Goal: Use online tool/utility: Utilize a website feature to perform a specific function

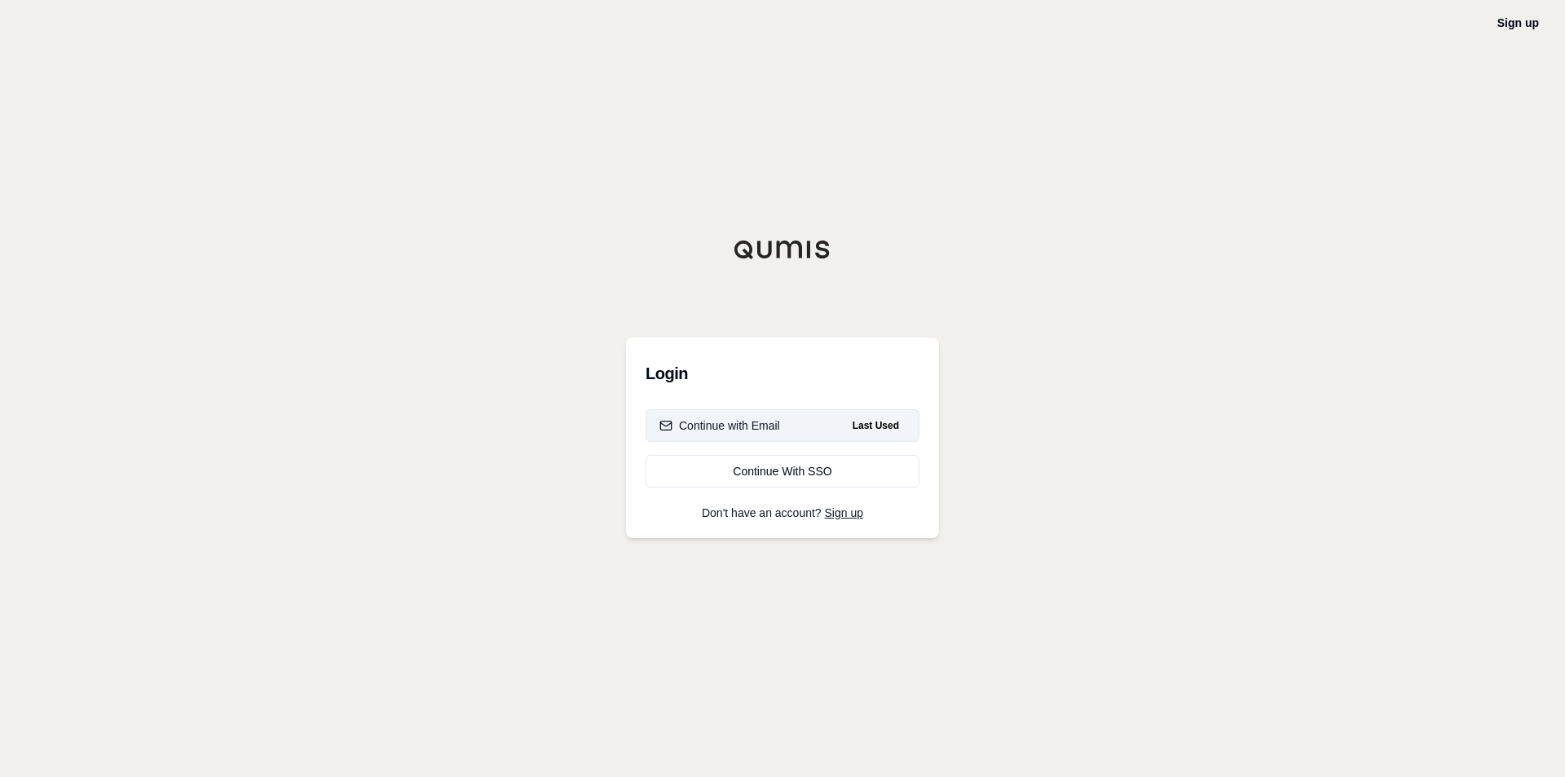
click at [799, 434] on button "Continue with Email Last Used" at bounding box center [783, 425] width 274 height 33
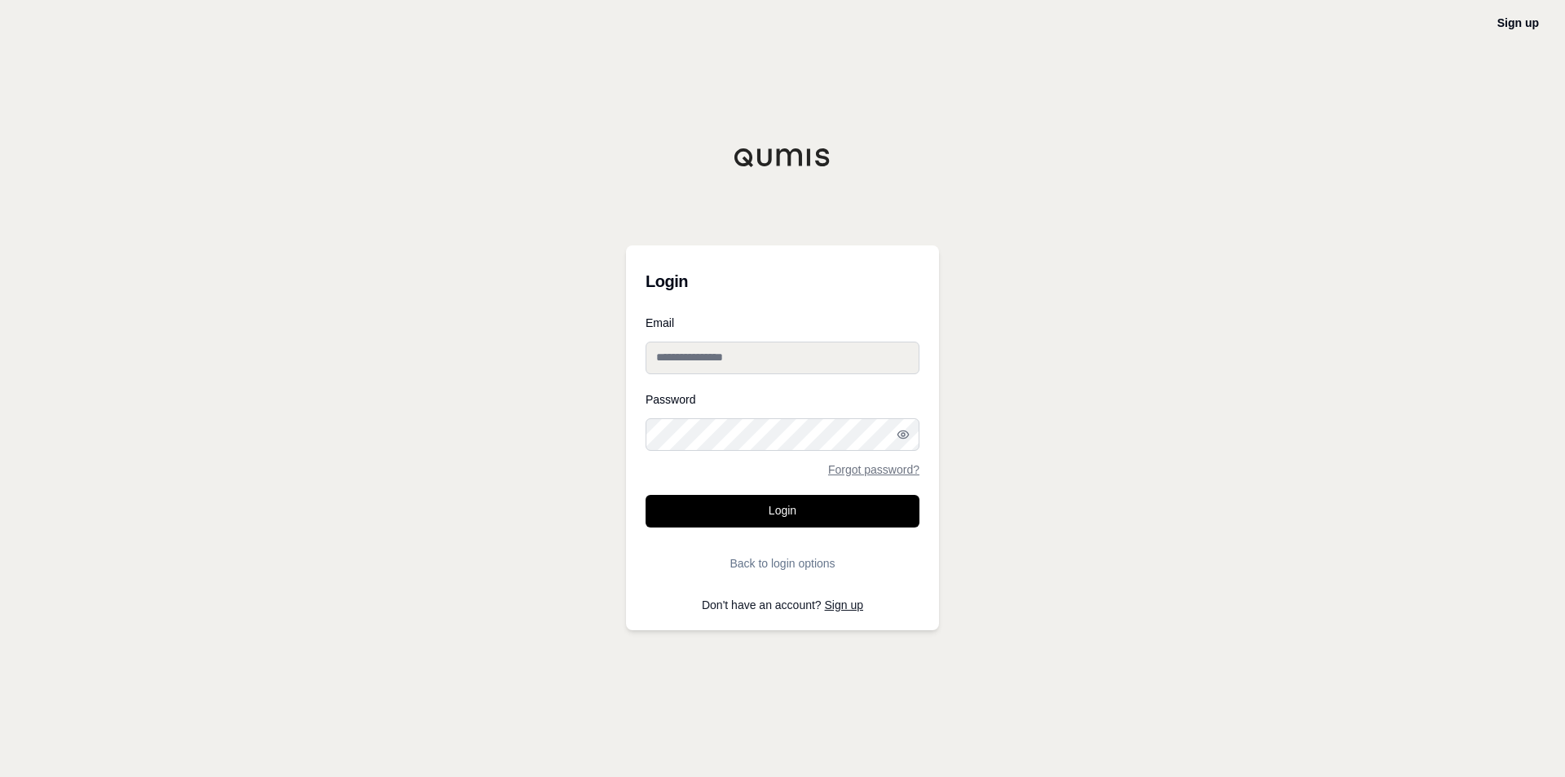
type input "**********"
click at [795, 509] on button "Login" at bounding box center [783, 511] width 274 height 33
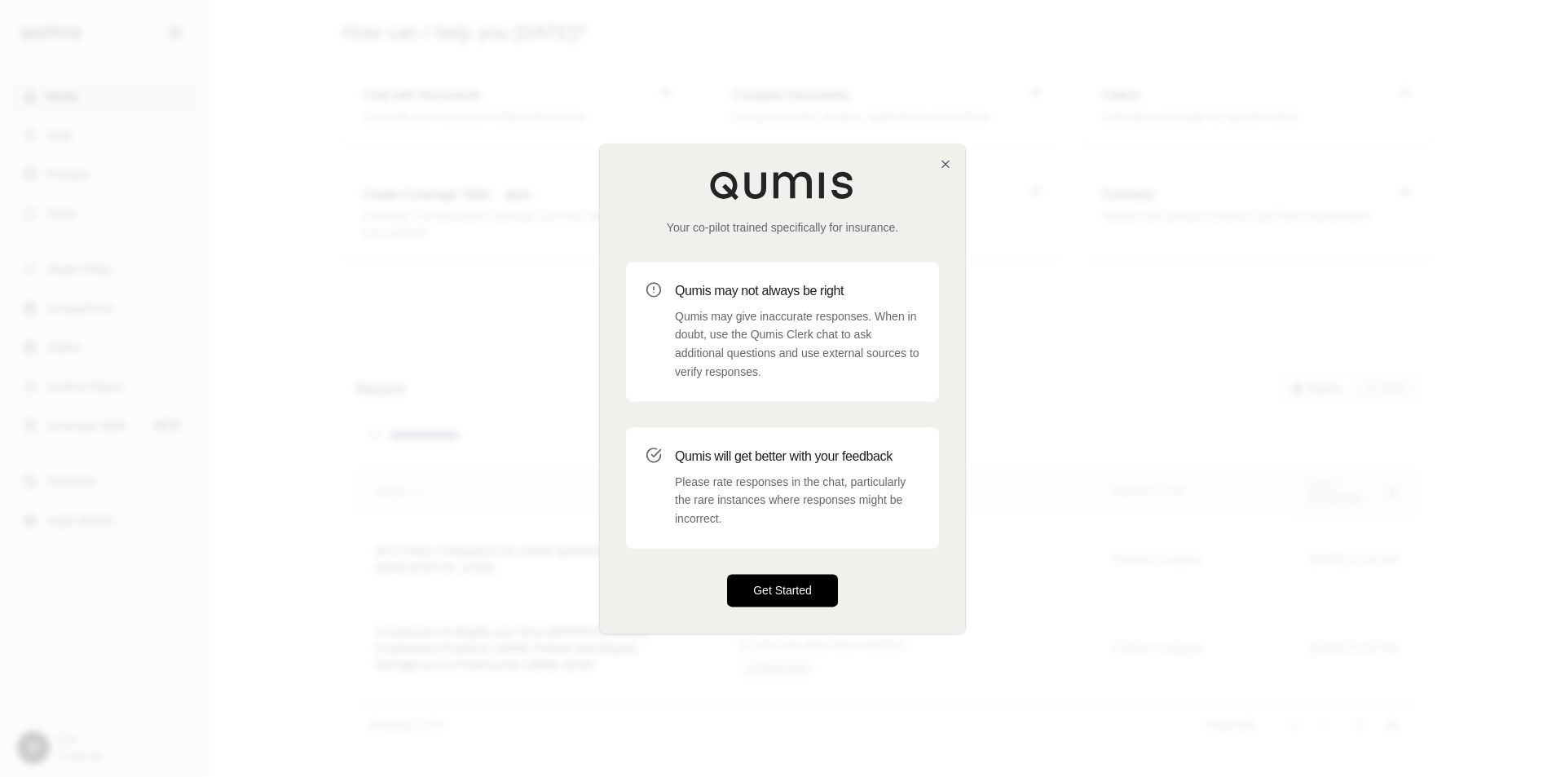
click at [827, 591] on button "Get Started" at bounding box center [782, 590] width 111 height 33
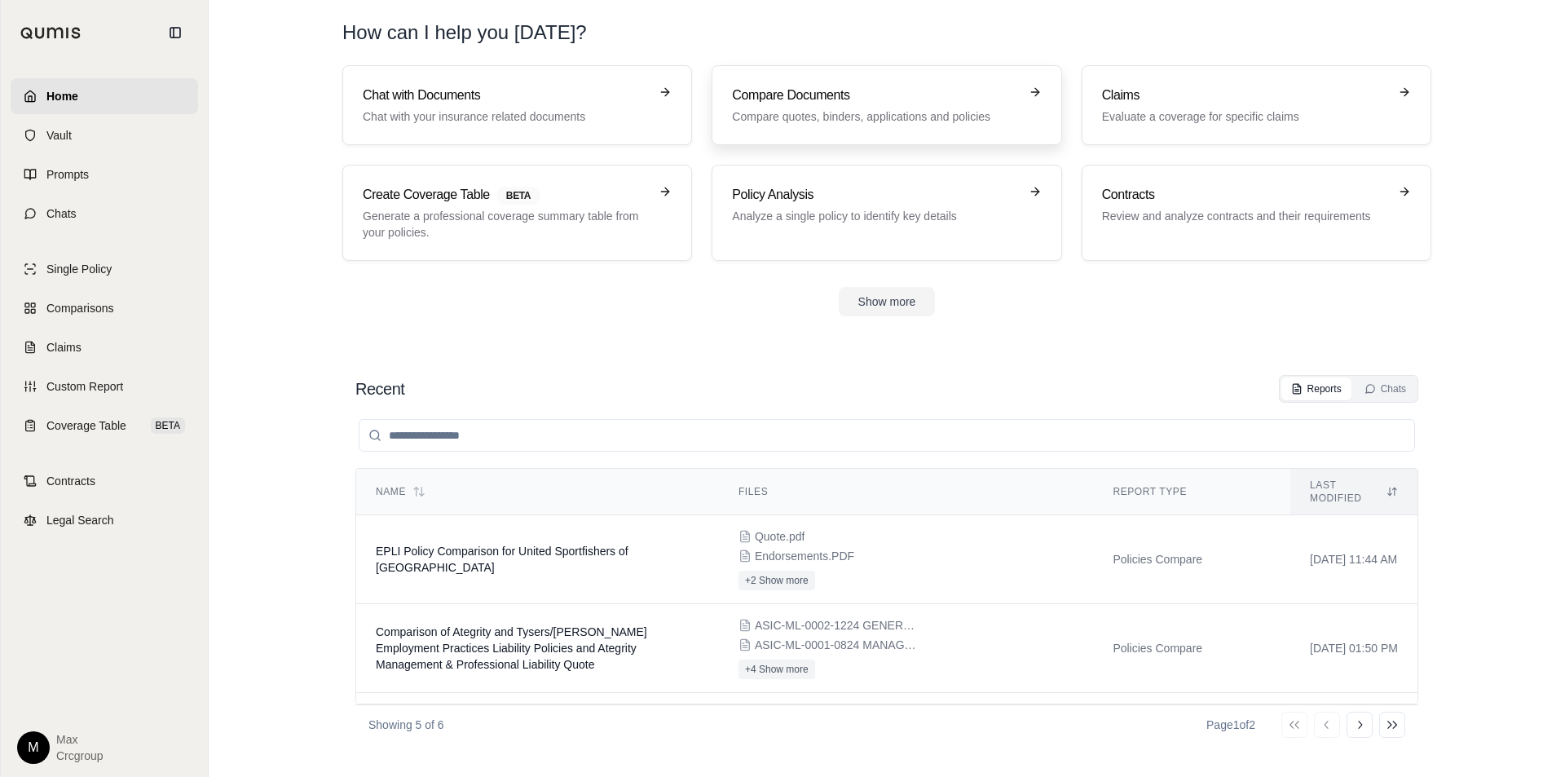
click at [901, 113] on p "Compare quotes, binders, applications and policies" at bounding box center [875, 116] width 286 height 16
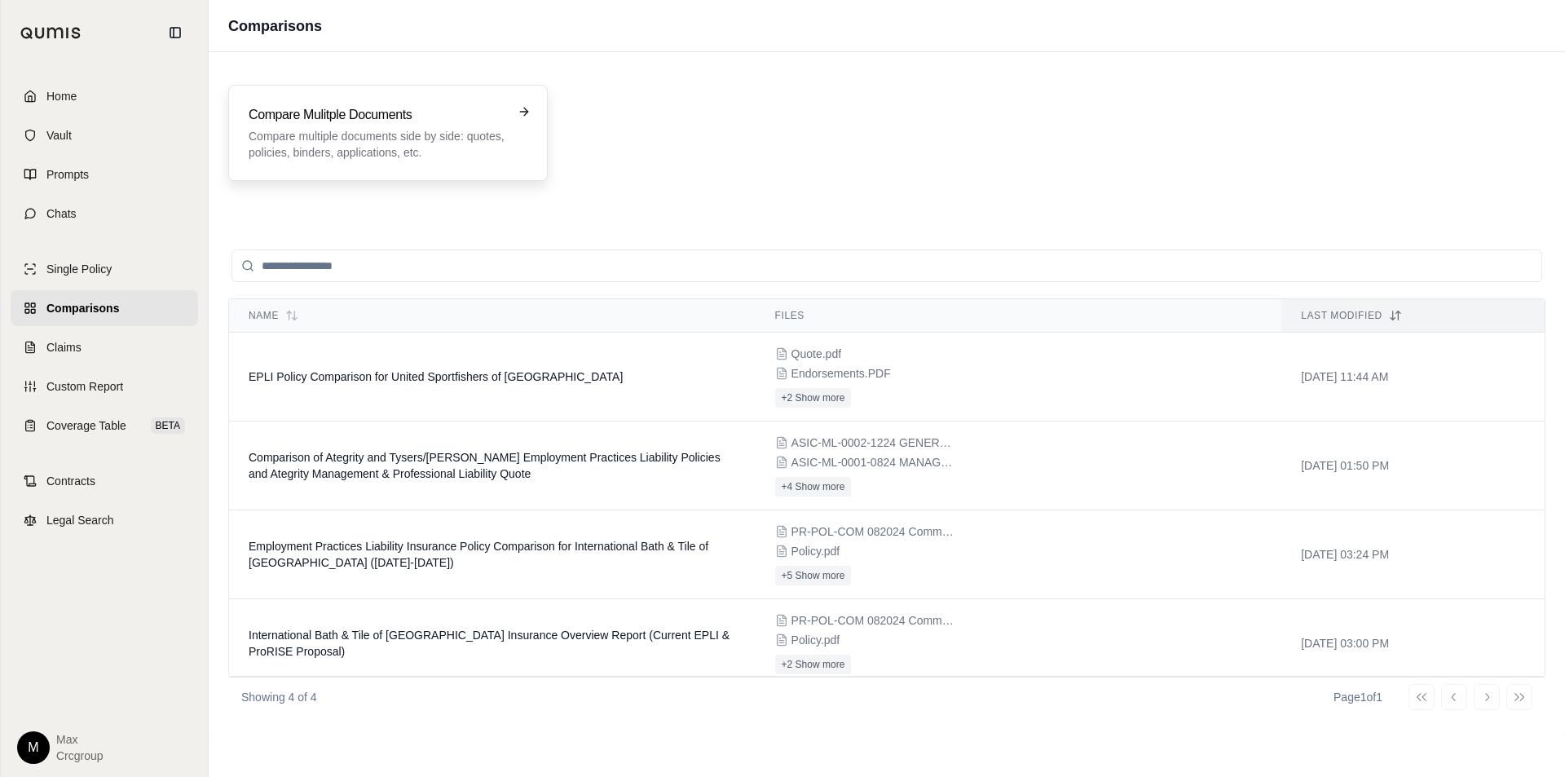
click at [452, 165] on div "Compare Mulitple Documents Compare multiple documents side by side: quotes, pol…" at bounding box center [387, 133] width 319 height 96
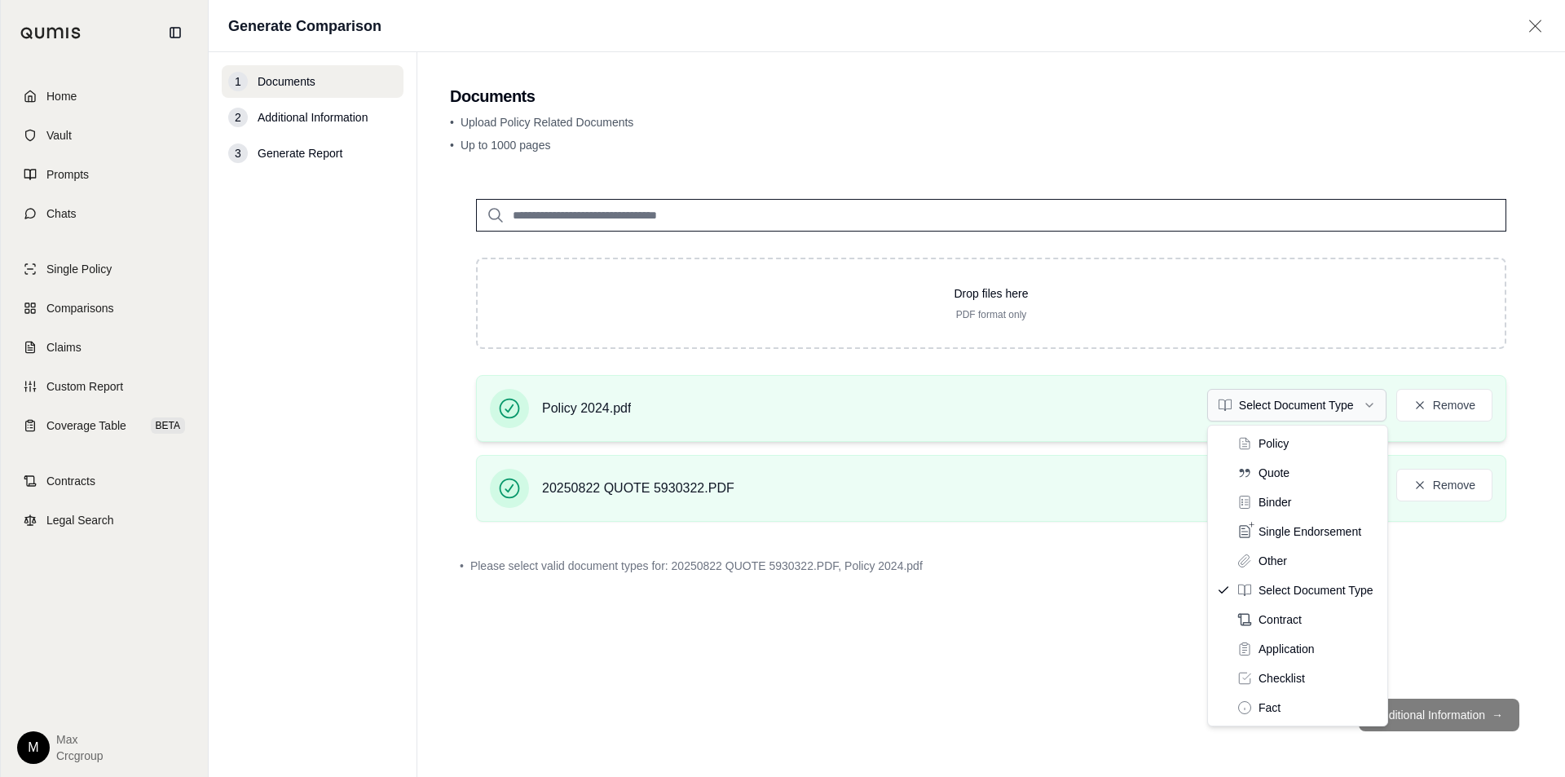
click at [1372, 401] on html "Home Vault Prompts Chats Single Policy Comparisons Claims Custom Report Coverag…" at bounding box center [782, 388] width 1565 height 777
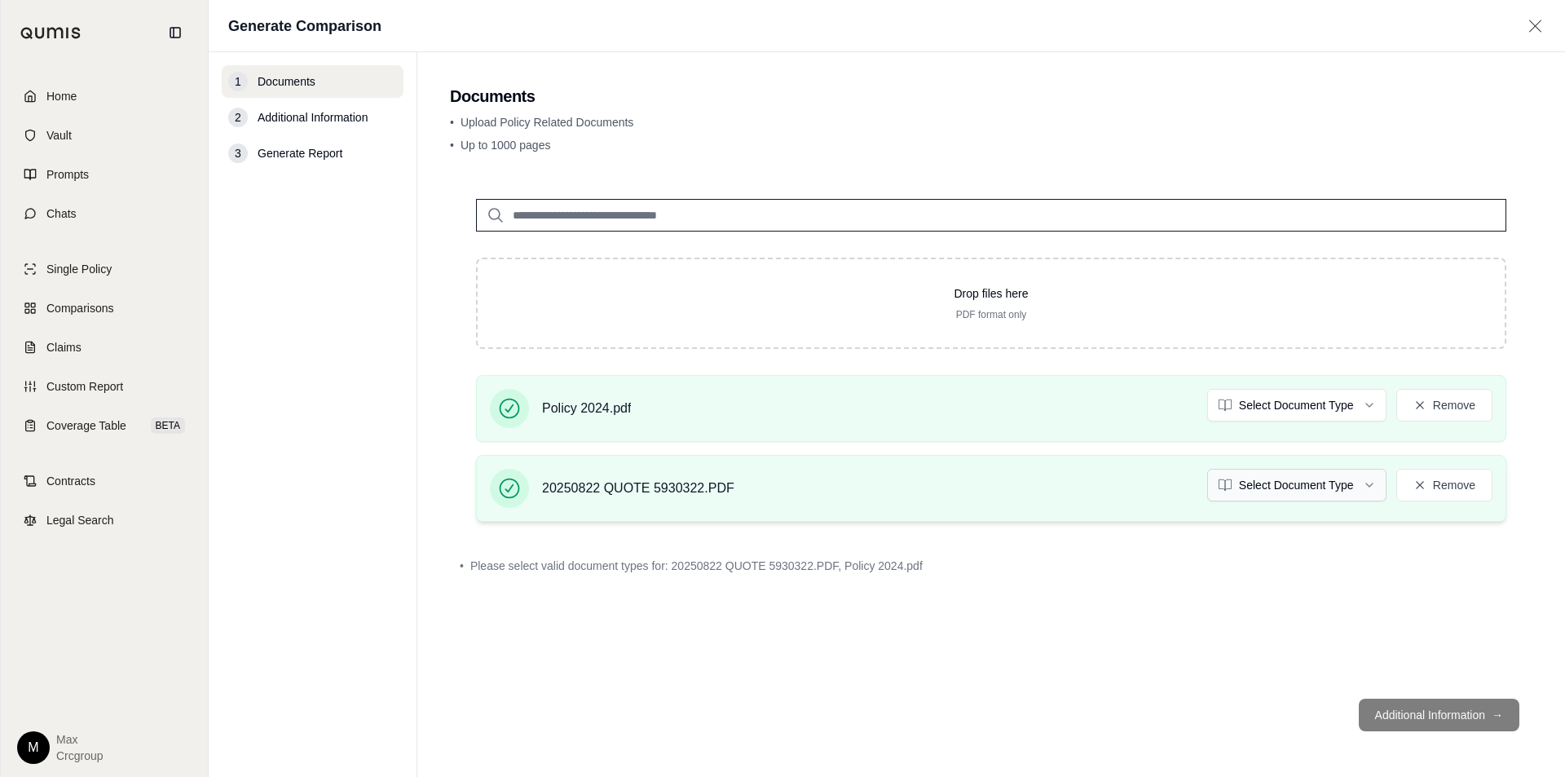
click at [1331, 487] on html "Home Vault Prompts Chats Single Policy Comparisons Claims Custom Report Coverag…" at bounding box center [782, 388] width 1565 height 777
click at [1393, 717] on footer "Additional Information →" at bounding box center [991, 714] width 1082 height 59
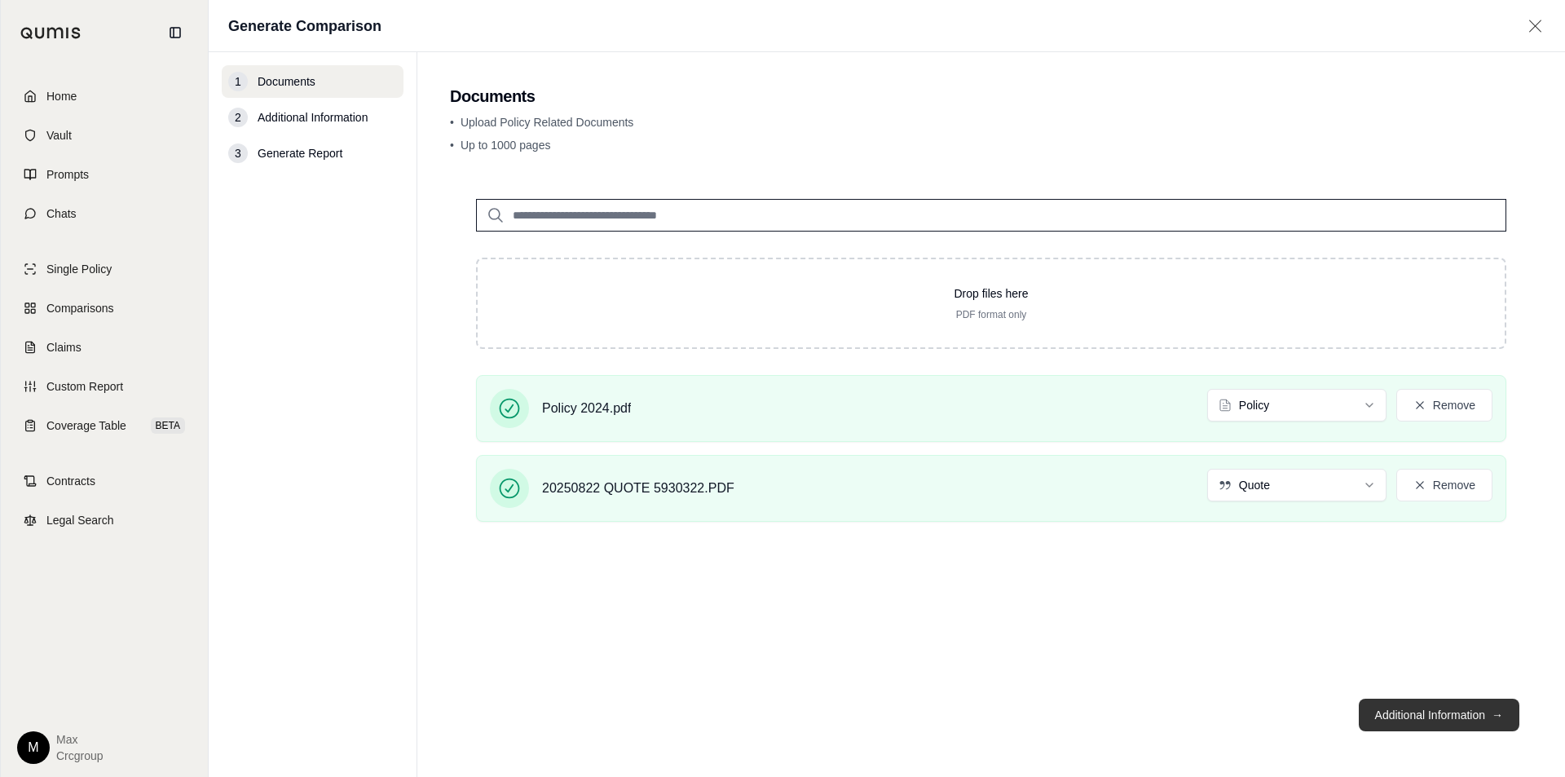
click at [1430, 724] on button "Additional Information →" at bounding box center [1439, 714] width 161 height 33
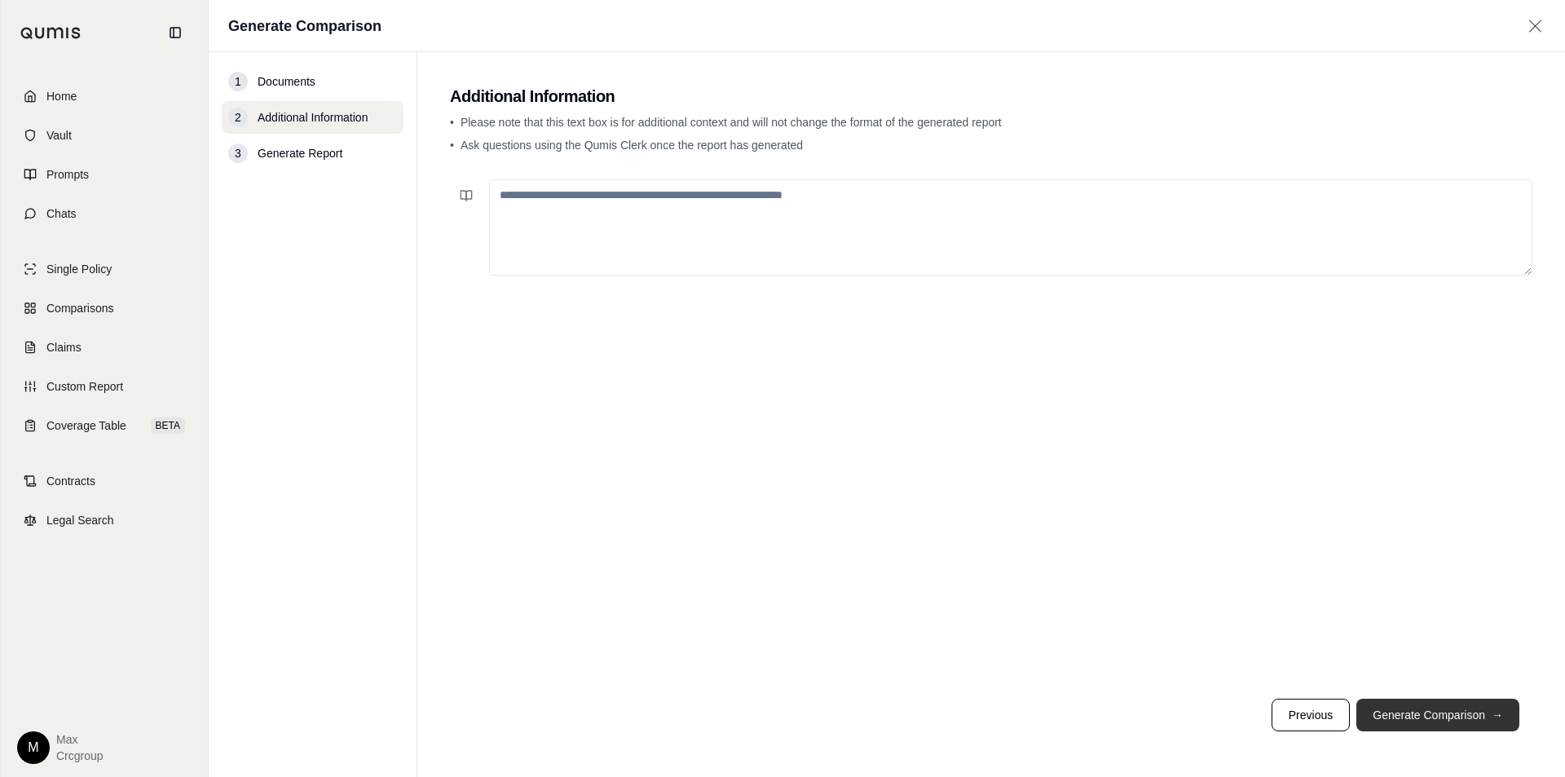
click at [1405, 704] on button "Generate Comparison →" at bounding box center [1437, 714] width 163 height 33
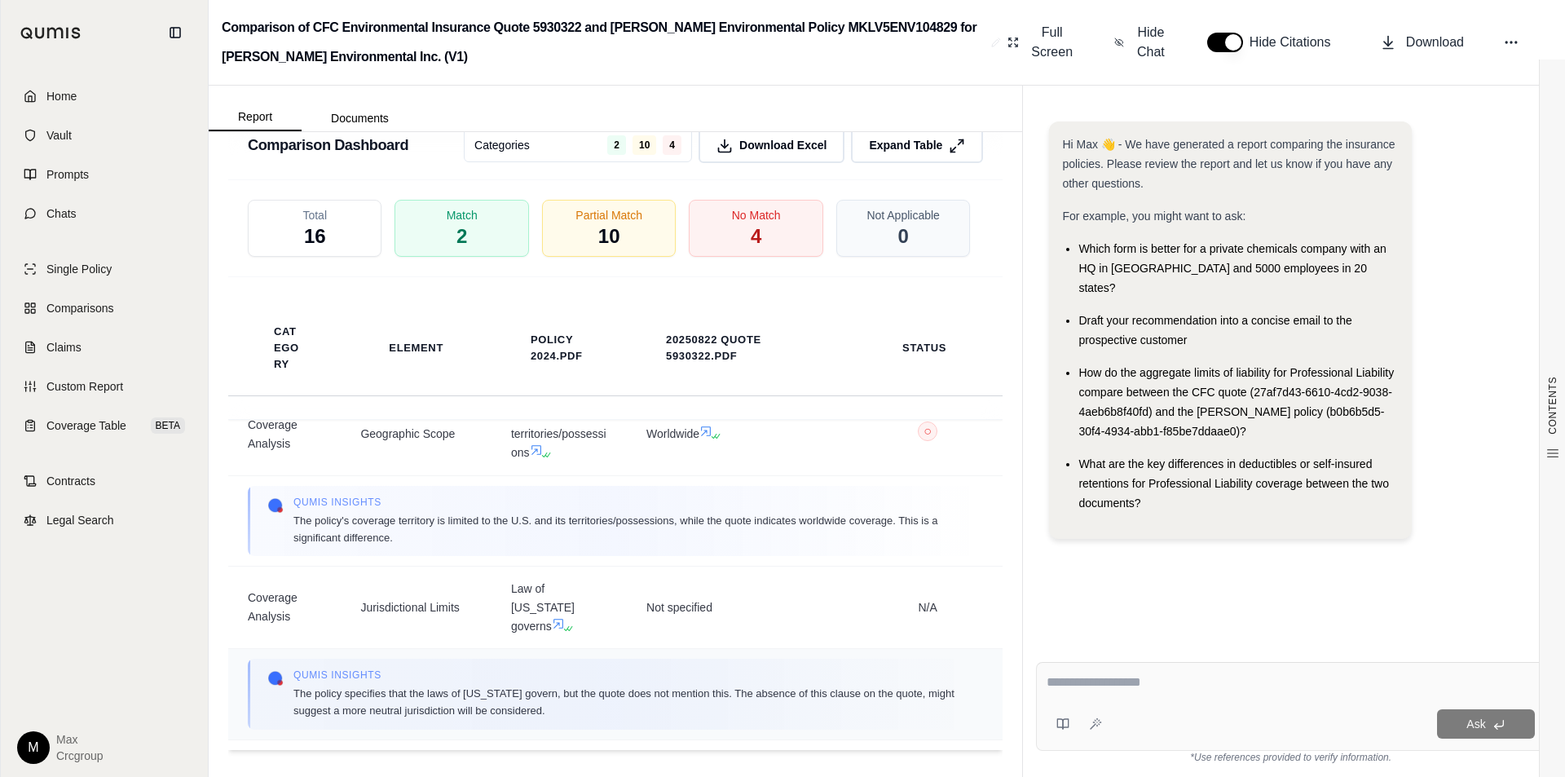
scroll to position [571, 0]
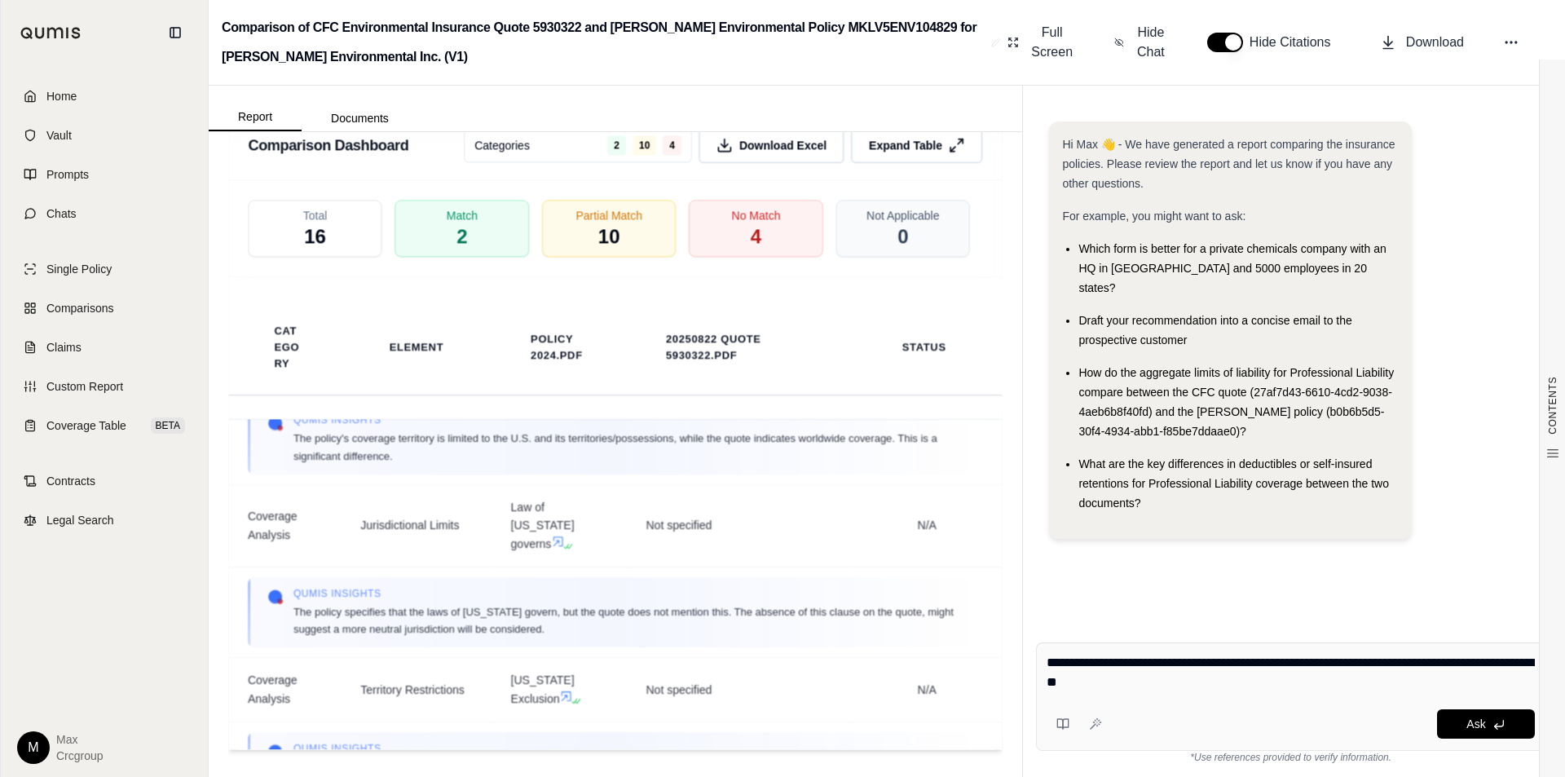
type textarea "**********"
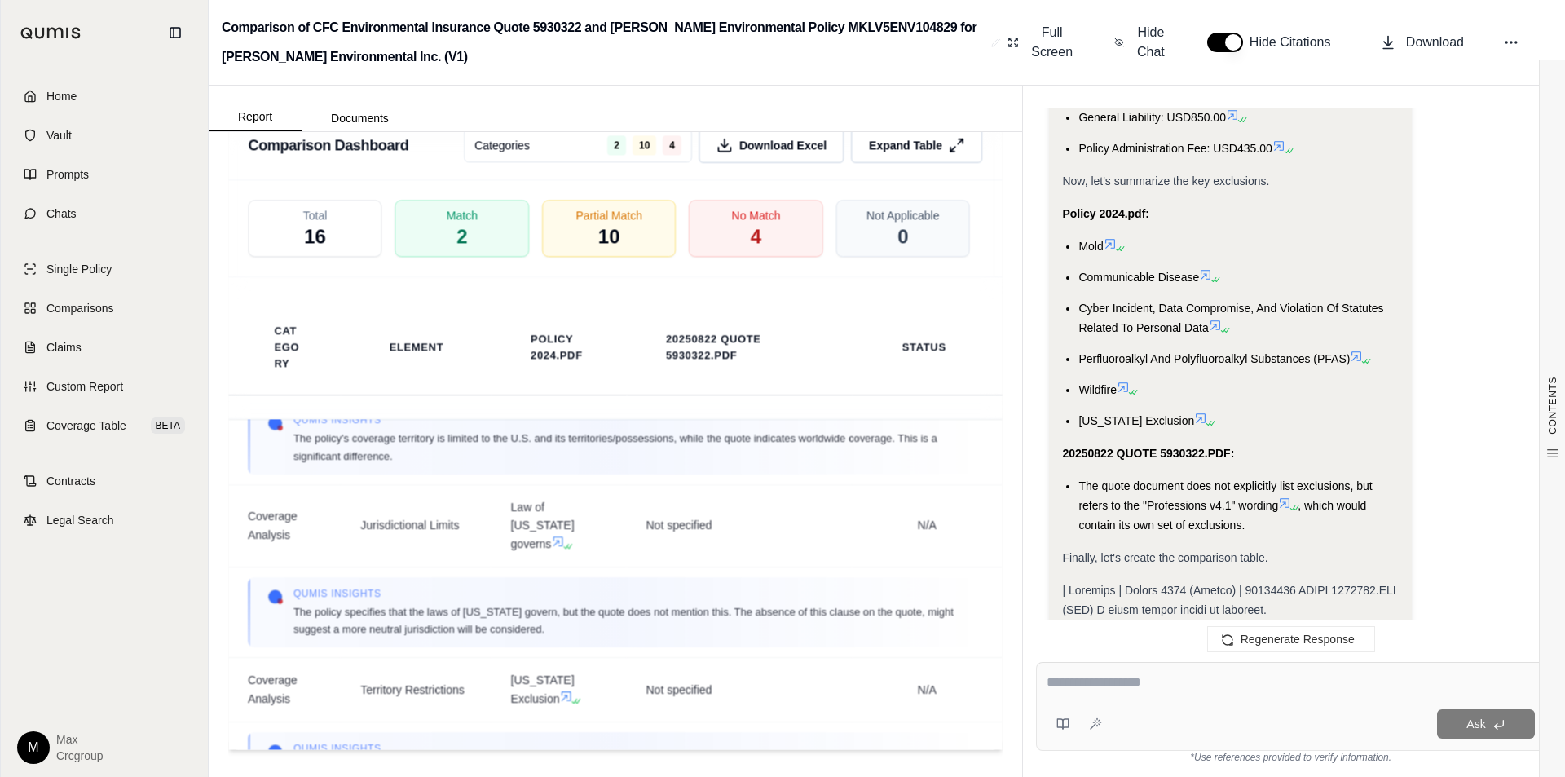
scroll to position [3108, 0]
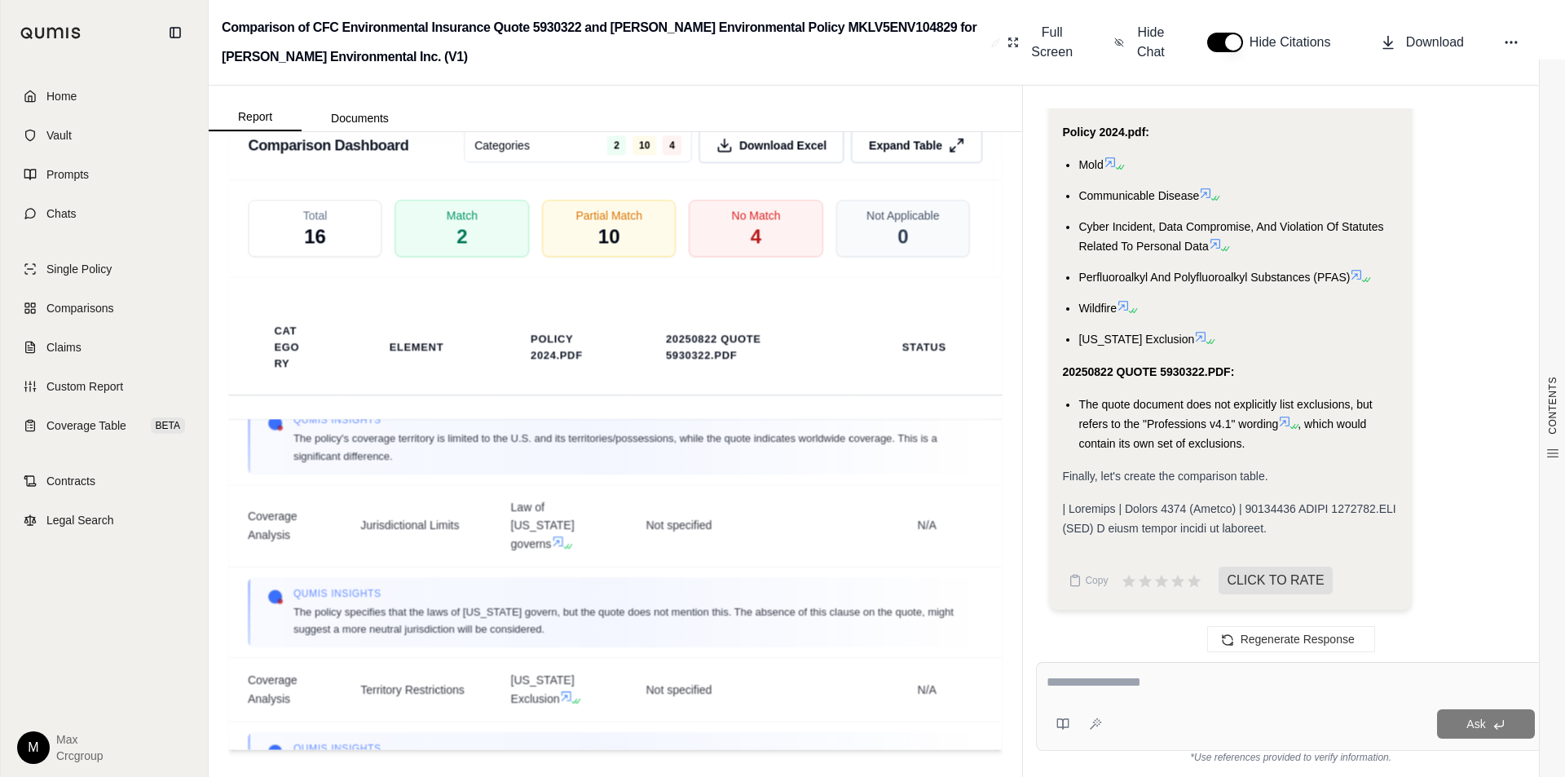
click at [1285, 426] on icon at bounding box center [1284, 421] width 13 height 13
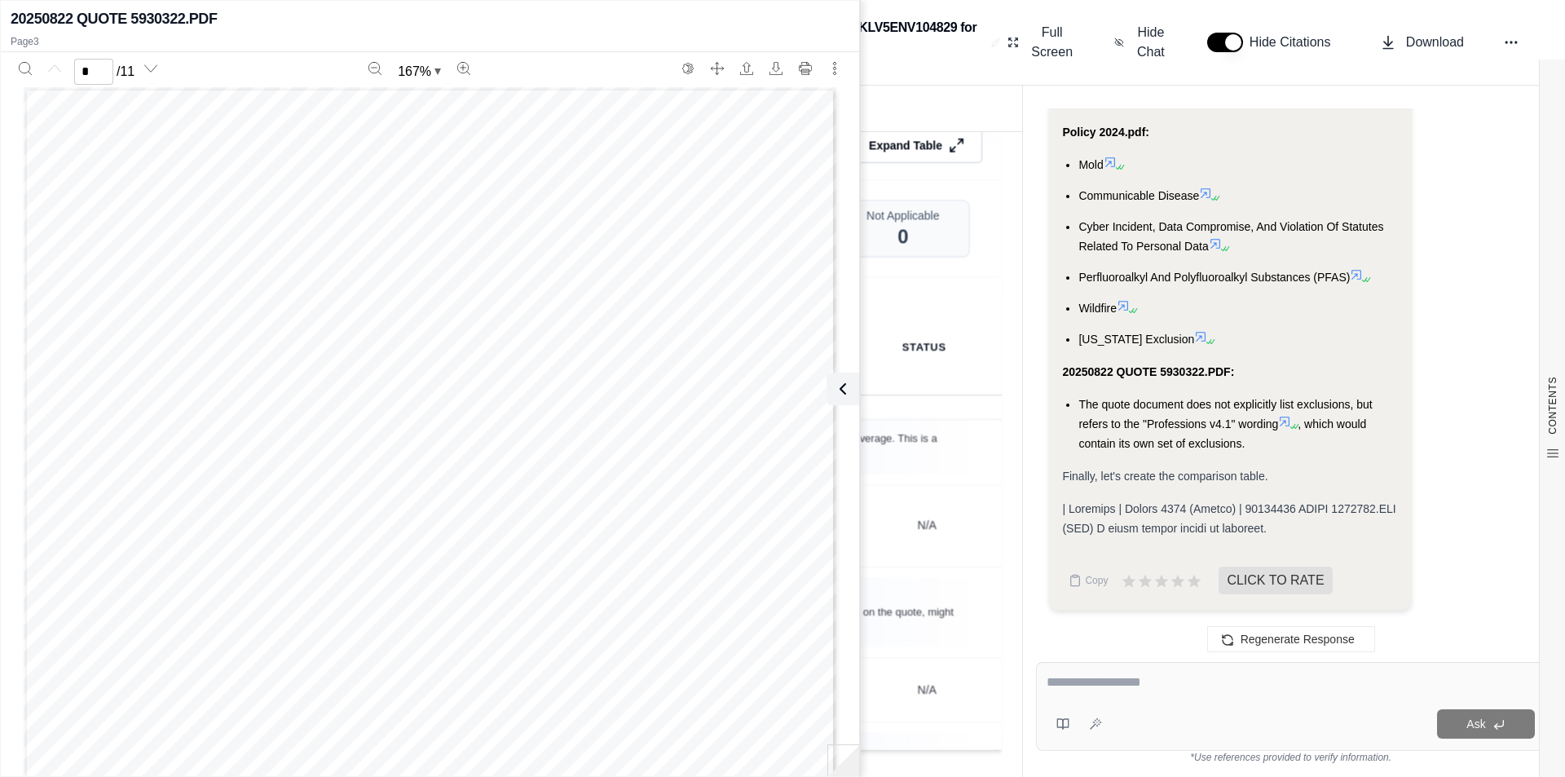
scroll to position [245, 0]
type input "**"
click at [839, 391] on icon at bounding box center [840, 389] width 20 height 20
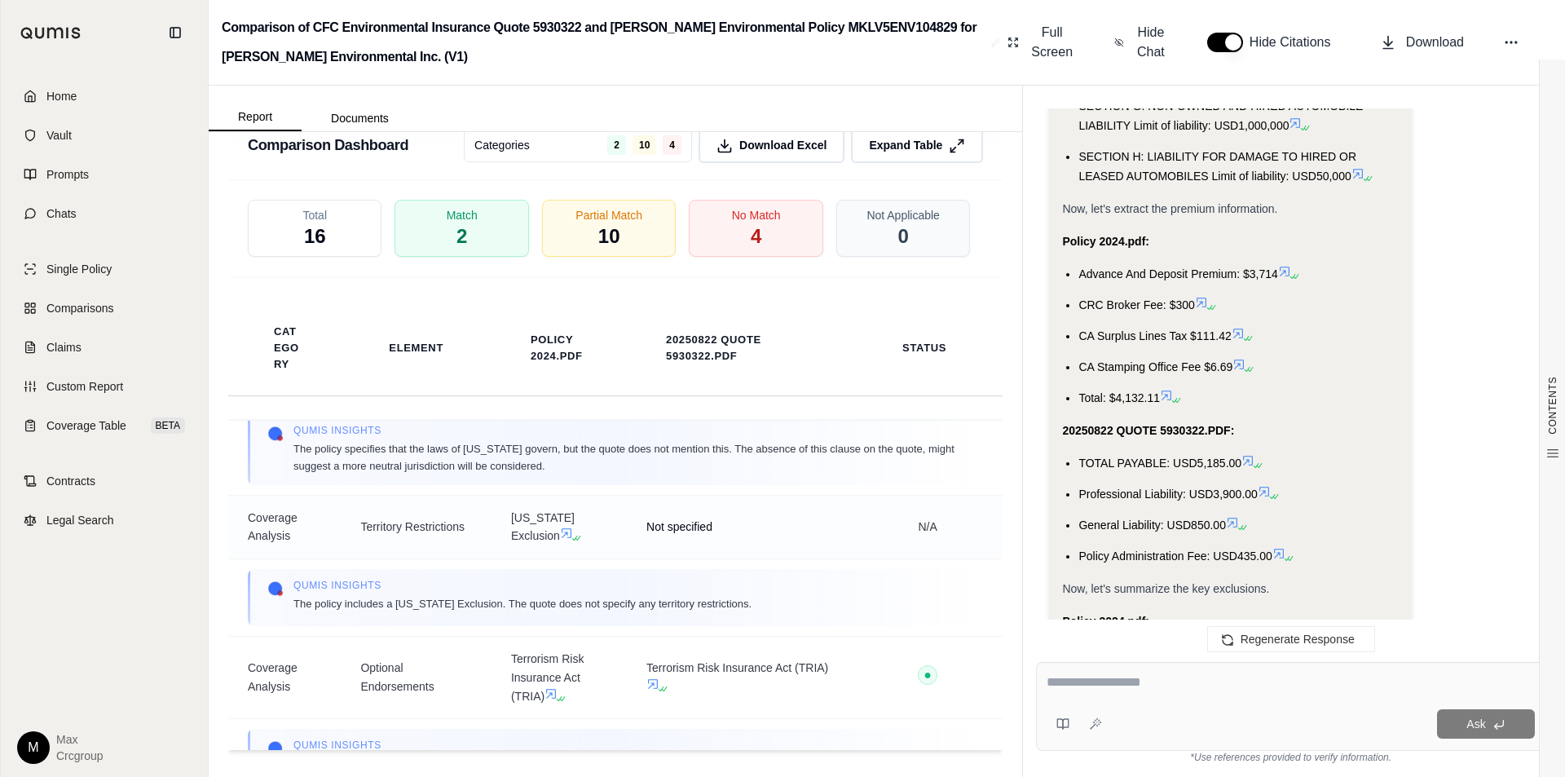
scroll to position [652, 0]
